Goal: Information Seeking & Learning: Learn about a topic

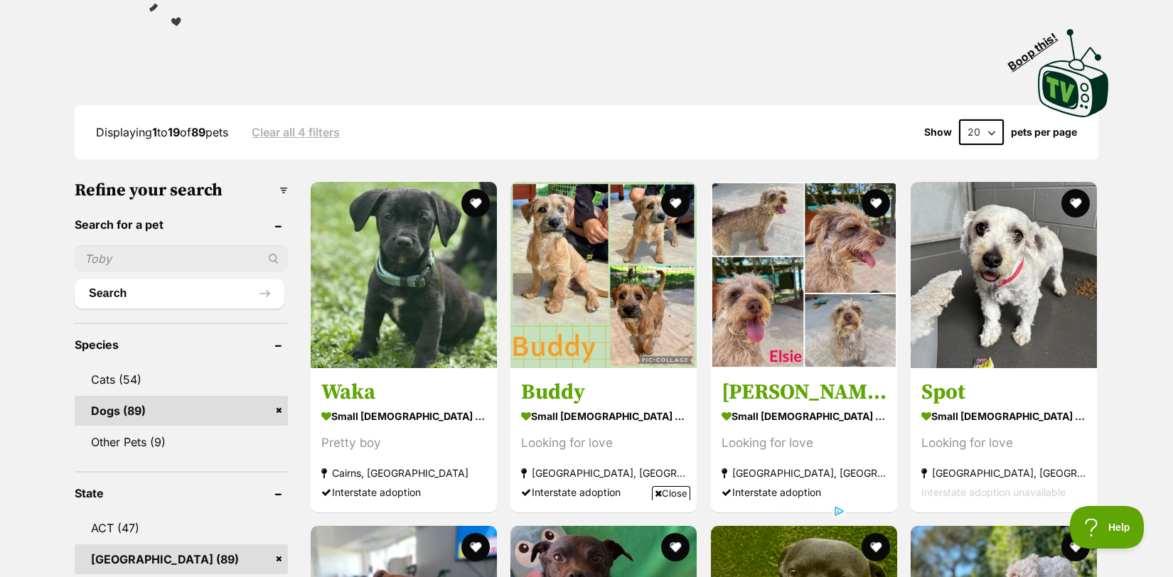
scroll to position [299, 0]
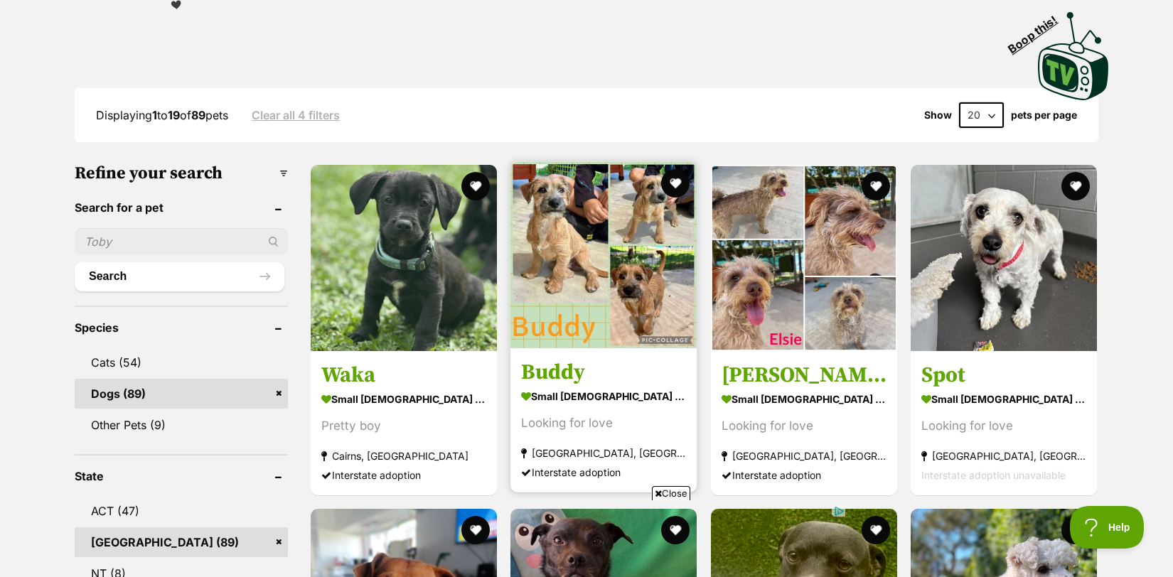
click at [557, 289] on img at bounding box center [603, 255] width 186 height 186
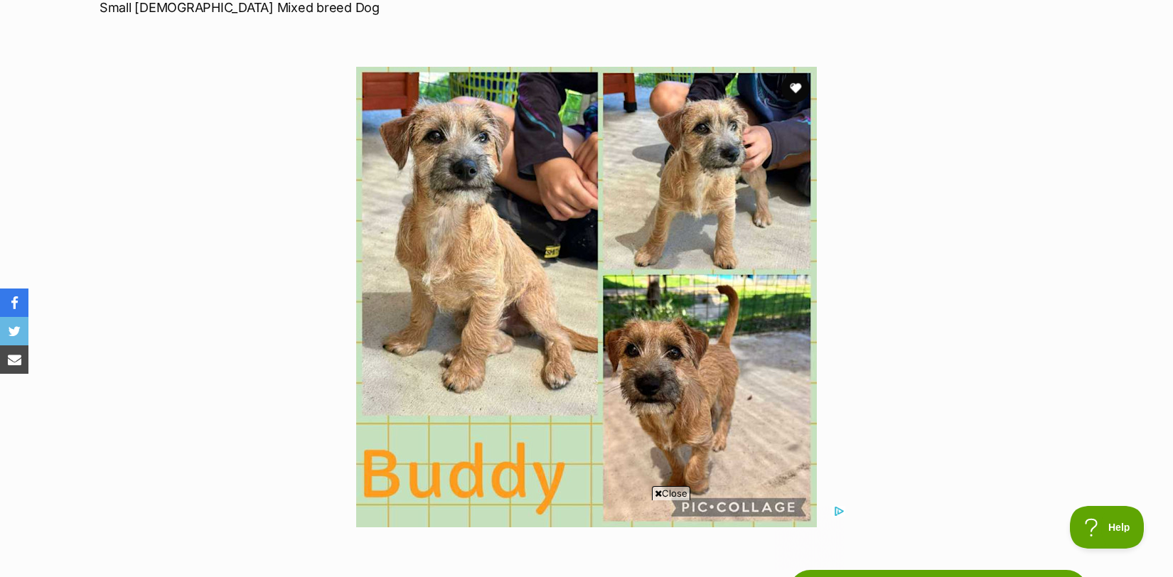
scroll to position [278, 0]
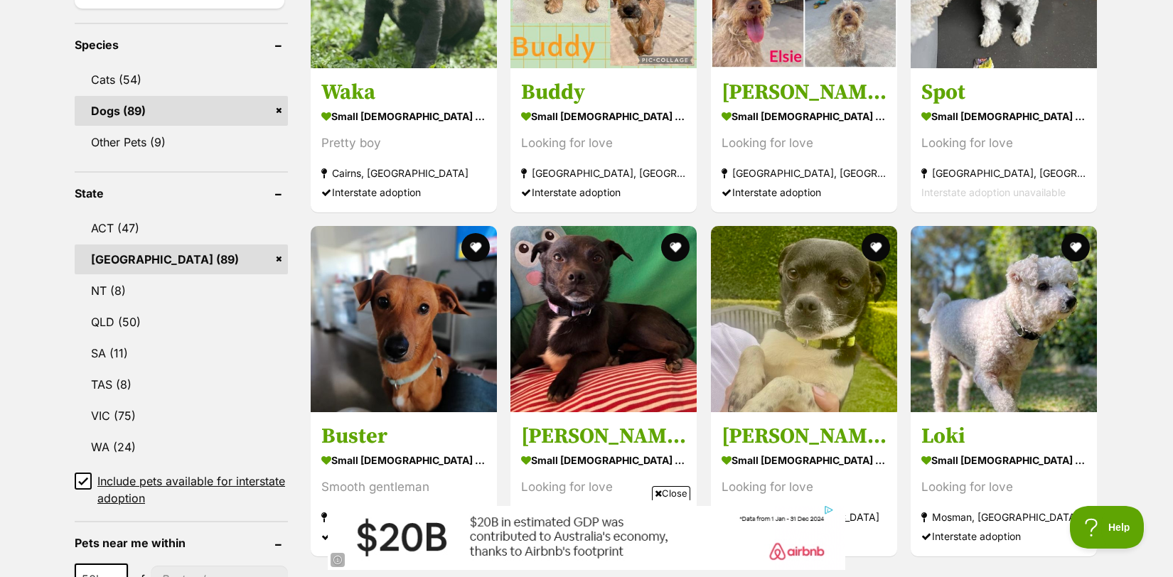
scroll to position [584, 0]
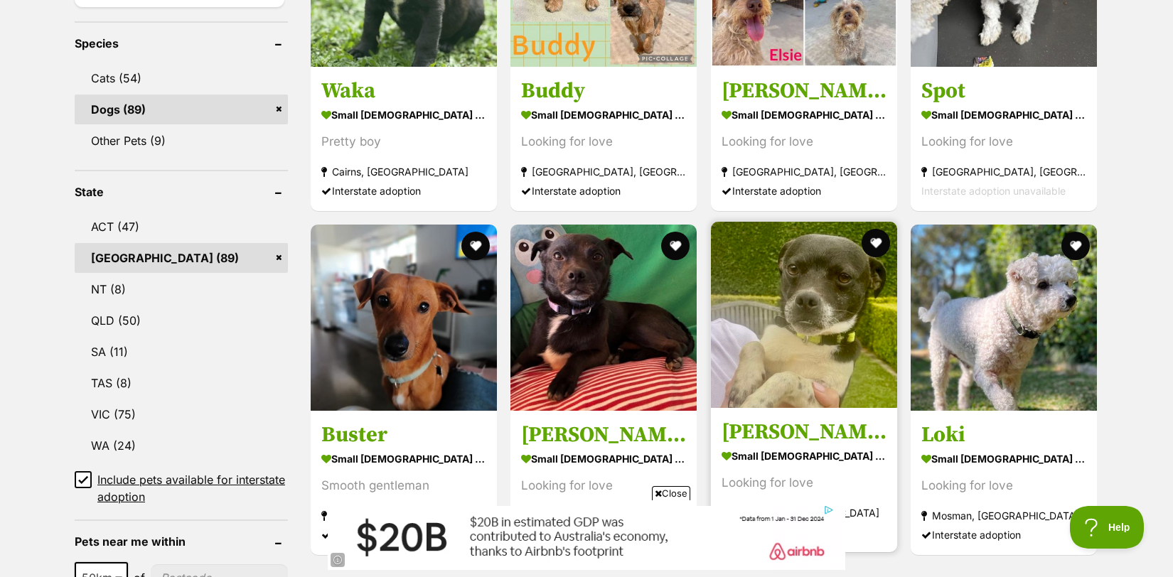
click at [796, 305] on img at bounding box center [804, 315] width 186 height 186
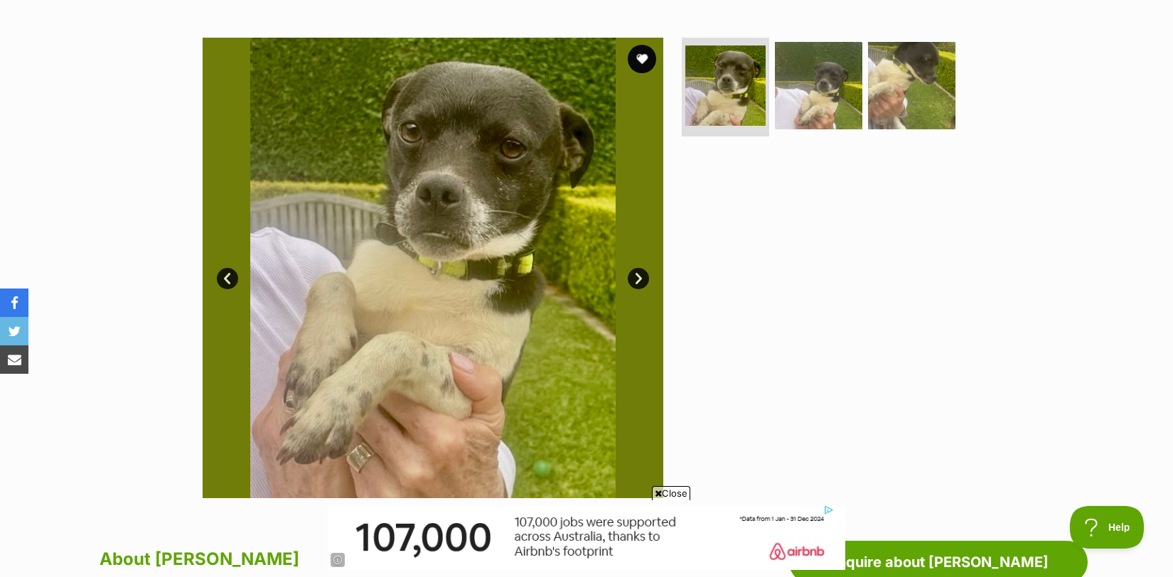
scroll to position [256, 0]
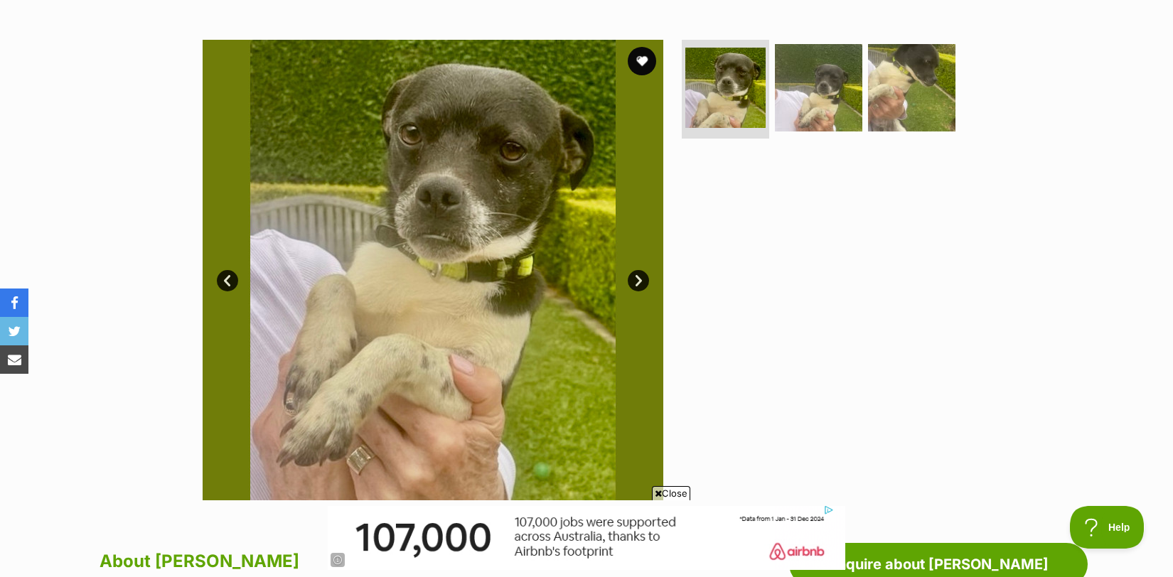
click at [638, 277] on link "Next" at bounding box center [638, 280] width 21 height 21
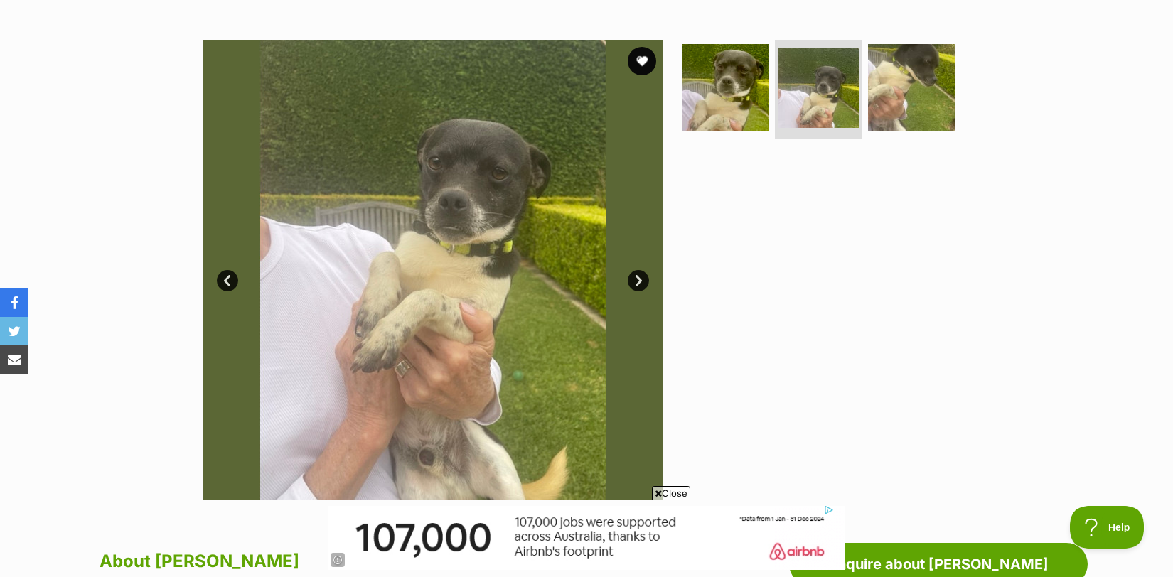
click at [638, 277] on link "Next" at bounding box center [638, 280] width 21 height 21
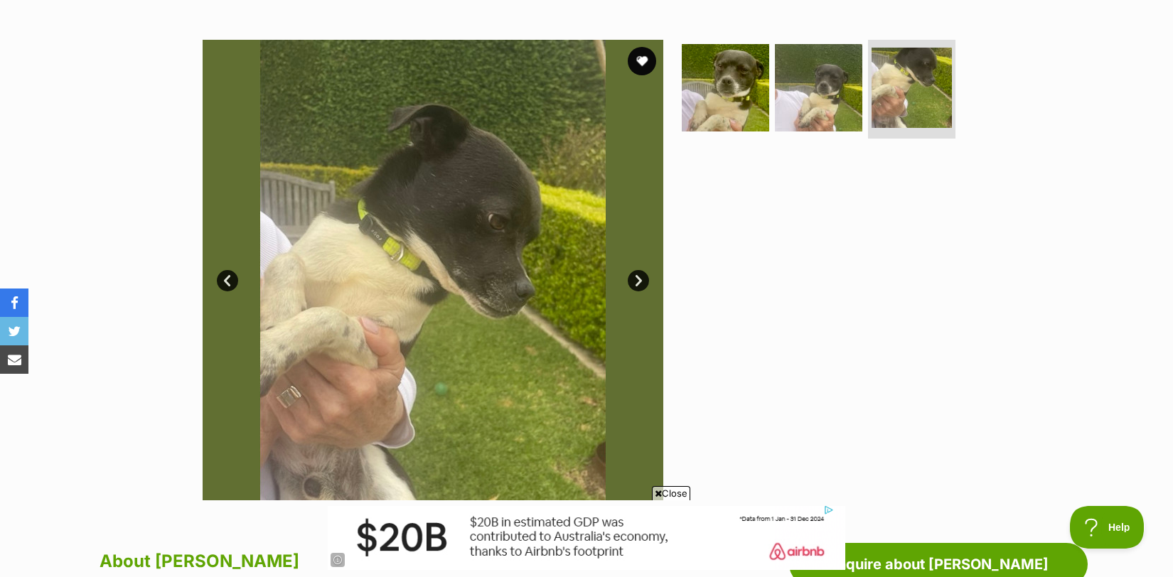
scroll to position [0, 0]
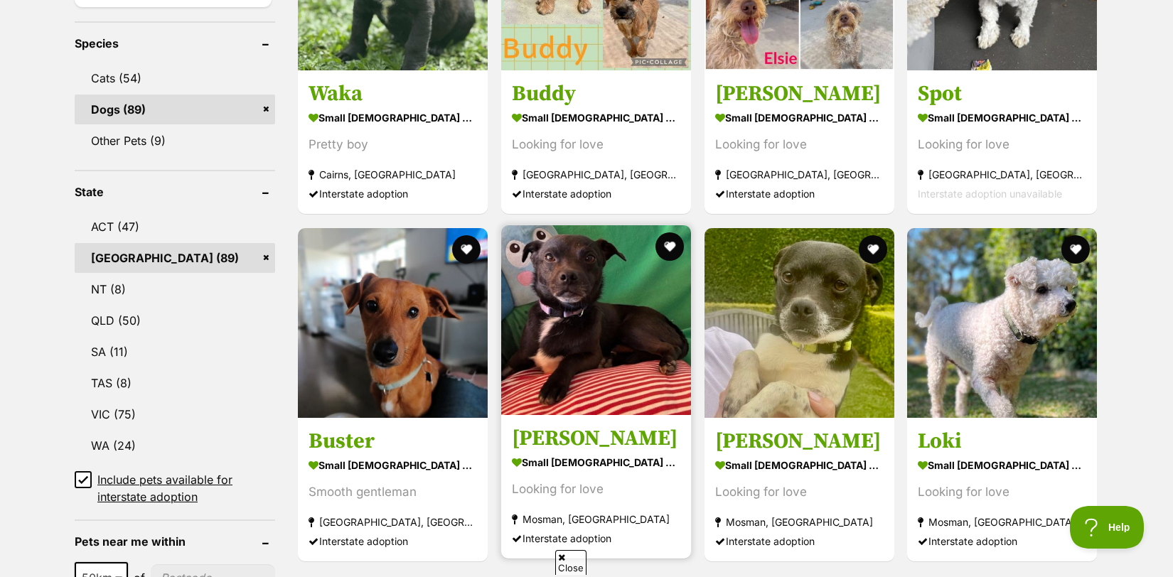
click at [611, 377] on img at bounding box center [596, 320] width 190 height 190
